Goal: Task Accomplishment & Management: Manage account settings

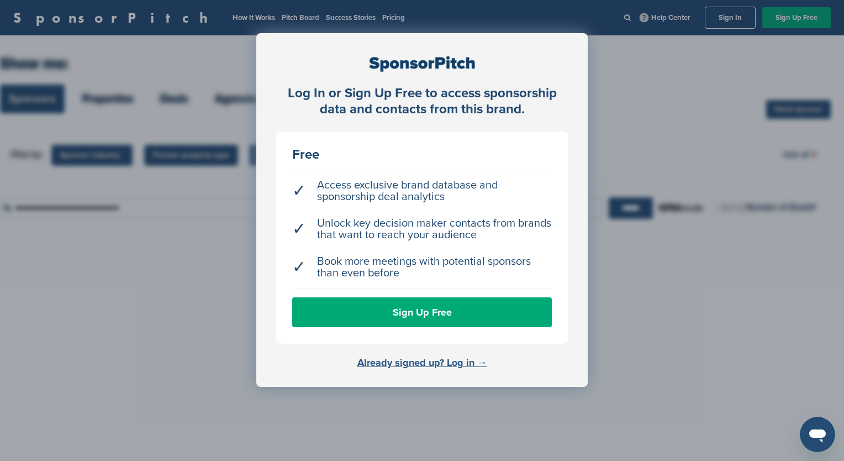
click at [440, 361] on link "Already signed up? Log in →" at bounding box center [422, 362] width 130 height 12
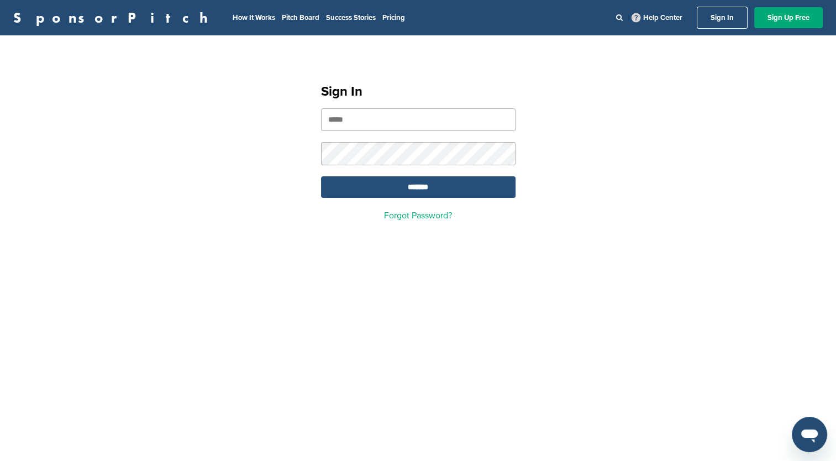
type input "**********"
click at [410, 182] on input "*******" at bounding box center [418, 187] width 194 height 22
